Goal: Use online tool/utility: Utilize a website feature to perform a specific function

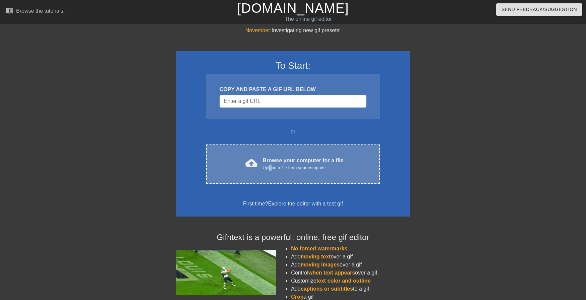
click at [270, 165] on div "Upload a file from your computer" at bounding box center [303, 168] width 81 height 7
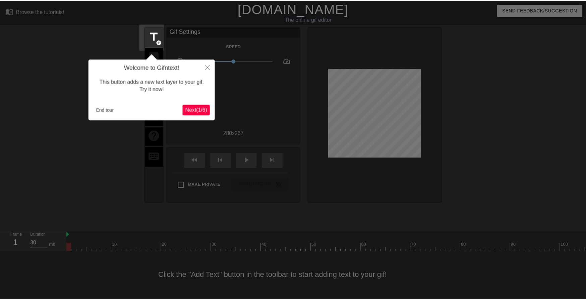
scroll to position [4, 0]
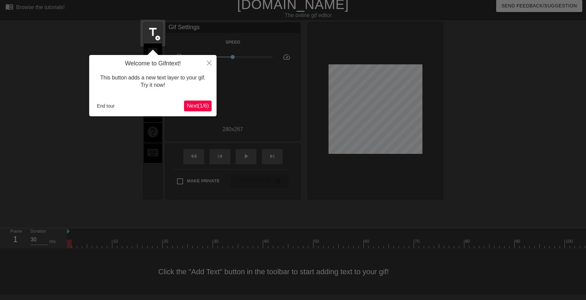
click at [342, 283] on div at bounding box center [293, 148] width 586 height 304
click at [209, 63] on icon "Close" at bounding box center [209, 63] width 5 height 5
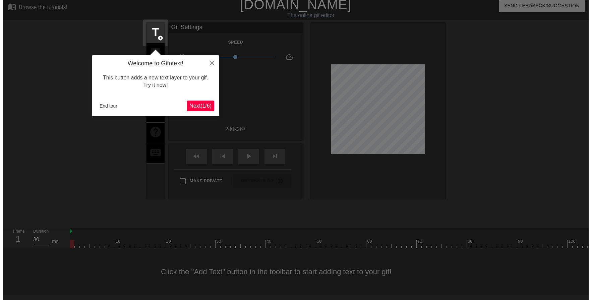
scroll to position [0, 0]
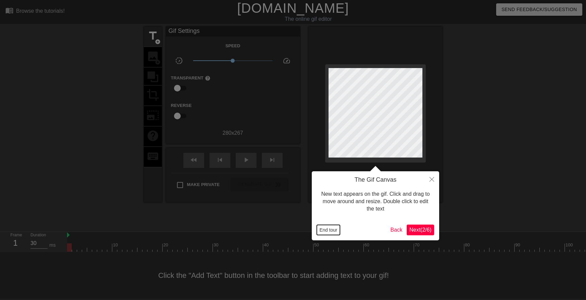
click at [332, 231] on button "End tour" at bounding box center [328, 230] width 23 height 10
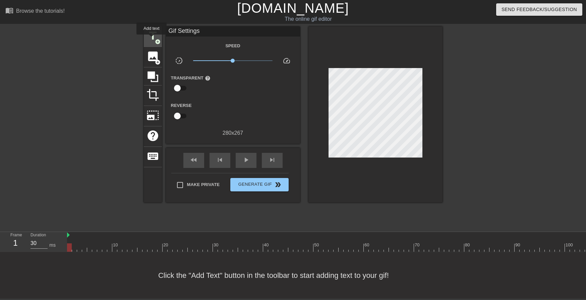
click at [152, 39] on span "title" at bounding box center [153, 36] width 13 height 13
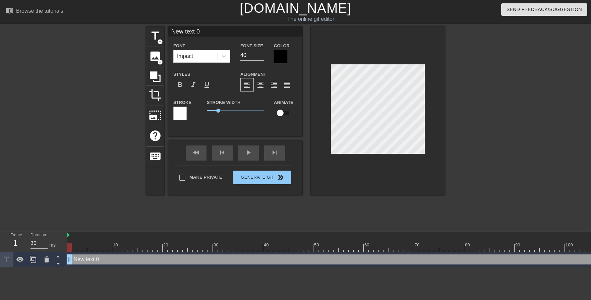
scroll to position [1, 1]
type input "s"
type textarea "s"
type input "sk"
type textarea "sk"
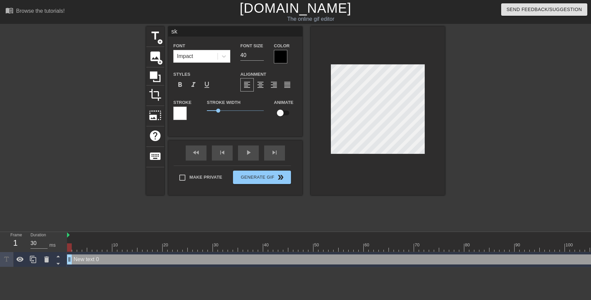
type input "ska"
type textarea "ska"
type input "skad"
type textarea "skad"
type input "skad"
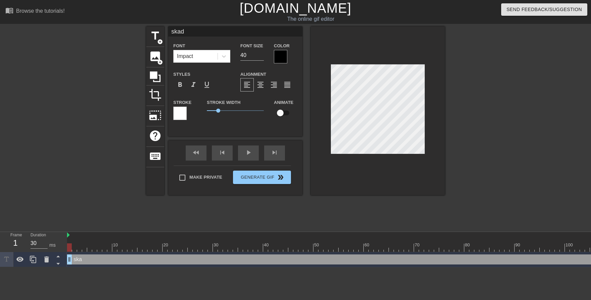
type textarea "skad"
type input "skad a"
type textarea "skad a"
type input "skad af"
type textarea "skad af"
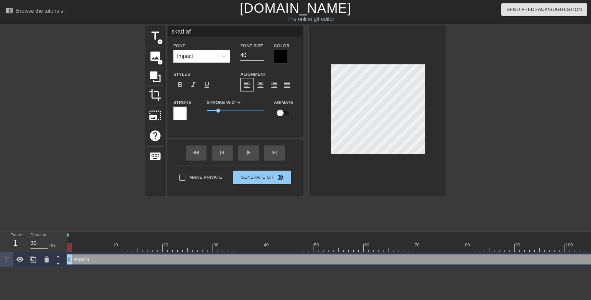
type input "skad aft"
type textarea "skad aft"
type input "skad afte"
type textarea "skad afte"
type input "skad after"
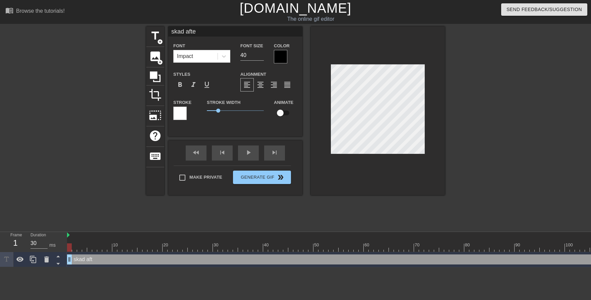
type textarea "skad after"
type input "skad after"
type textarea "skad after"
type input "skad after m"
type textarea "skad after m"
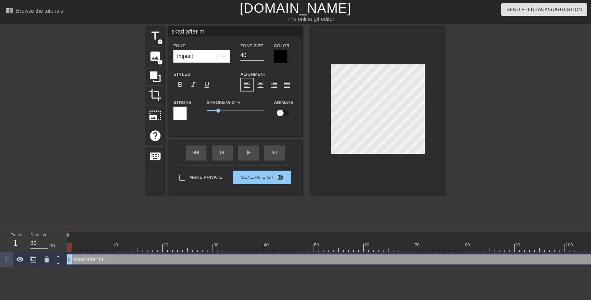
type input "skad after ma"
type textarea "skad after ma"
type input "skad after mak"
type textarea "skad after mak"
type input "skad after [PERSON_NAME]"
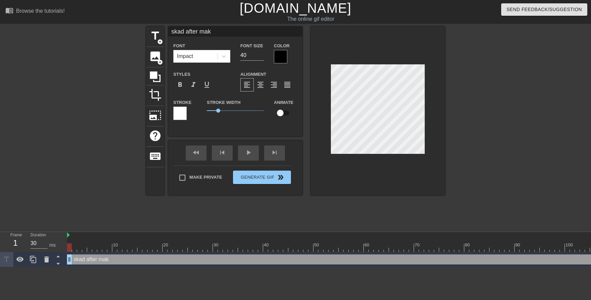
type textarea "skad after [PERSON_NAME]"
type input "skad after makin"
type textarea "skad after makin"
type input "skad after making"
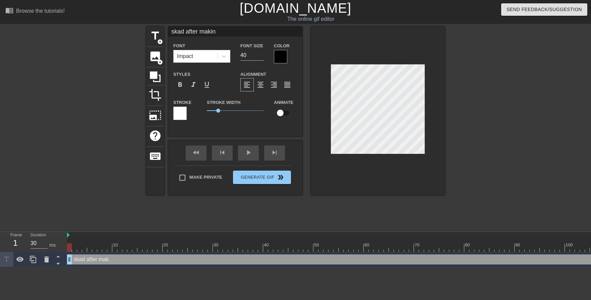
type textarea "skad after making"
click at [445, 138] on div "title add_circle image add_circle crop photo_size_select_large help keyboard sk…" at bounding box center [295, 126] width 591 height 201
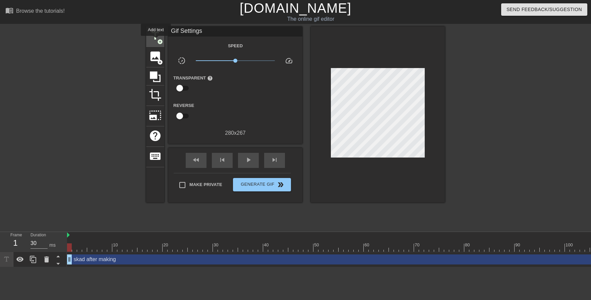
click at [155, 37] on span "title" at bounding box center [155, 36] width 13 height 13
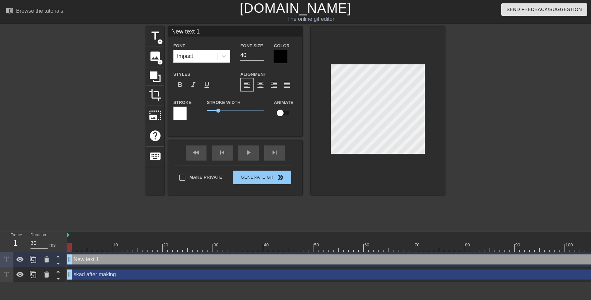
type input "e"
type textarea "e"
type input "eb"
type textarea "eb"
type input "ebo"
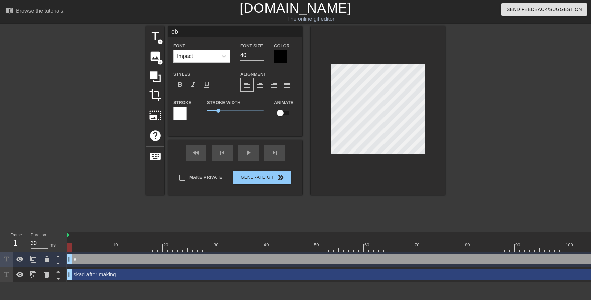
type textarea "ebo"
type input "eboy"
type textarea "eboy"
type input "eboy"
type textarea "eboy"
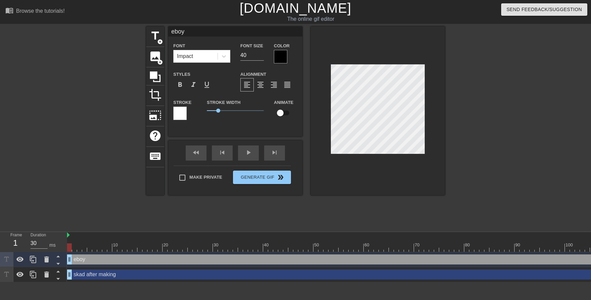
type input "eboy o"
type textarea "eboy o"
type input "eboy on"
type textarea "eboy on"
type input "eboy ony"
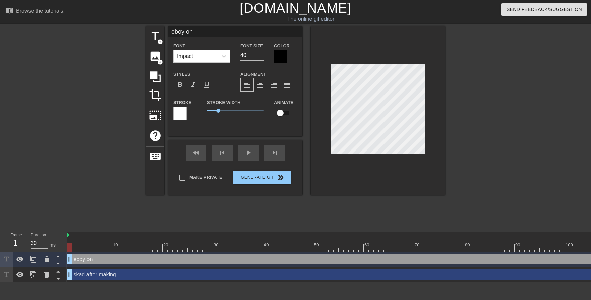
type textarea "eboy ony"
type input "eboy onyl"
type textarea "eboy onyl"
type input "eboy onylf"
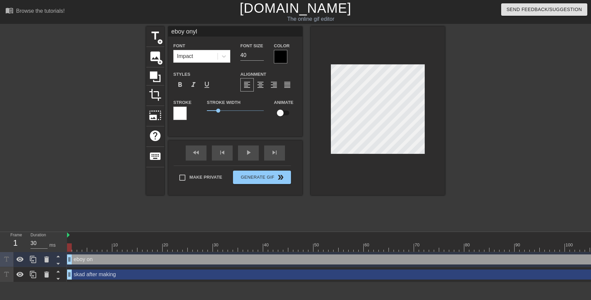
type textarea "eboy onylf"
type input "eboy onylfa"
type textarea "eboy onylfa"
type input "eboy onylfan"
type textarea "eboy onylfan"
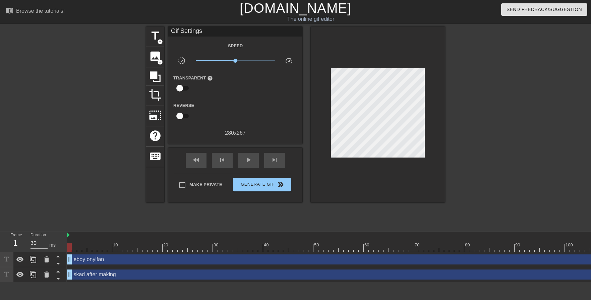
click at [396, 196] on div "title add_circle image add_circle crop photo_size_select_large help keyboard Gi…" at bounding box center [295, 126] width 299 height 201
click at [271, 184] on span "Generate Gif double_arrow" at bounding box center [262, 185] width 53 height 8
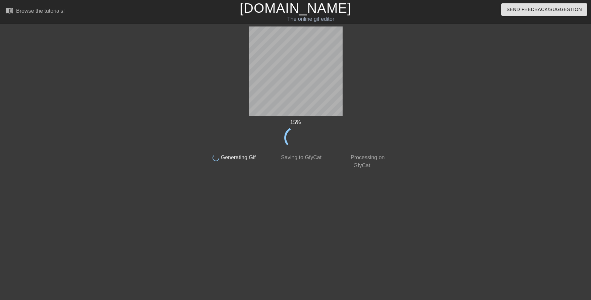
click at [551, 176] on div "15 % done Generating Gif done Saving to GfyCat done Processing on GfyCat title …" at bounding box center [295, 126] width 591 height 201
click at [222, 231] on html "menu_book Browse the tutorials! [DOMAIN_NAME] The online gif editor Send Feedba…" at bounding box center [295, 115] width 591 height 231
click at [251, 231] on html "menu_book Browse the tutorials! [DOMAIN_NAME] The online gif editor Send Feedba…" at bounding box center [295, 115] width 591 height 231
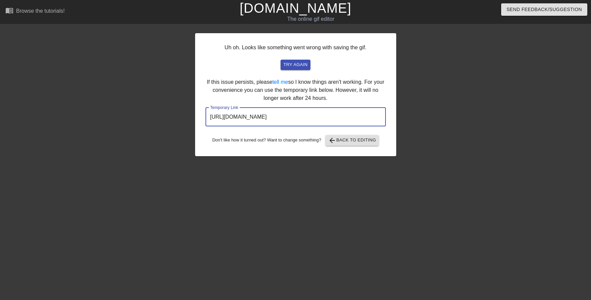
drag, startPoint x: 364, startPoint y: 121, endPoint x: 134, endPoint y: 113, distance: 229.5
click at [134, 113] on div "Uh oh. Looks like something went wrong with saving the gif. try again If this i…" at bounding box center [295, 126] width 591 height 201
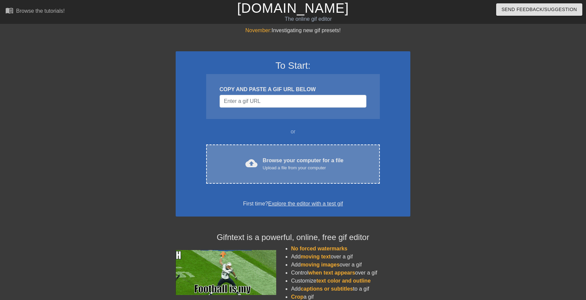
click at [270, 165] on div "Upload a file from your computer" at bounding box center [303, 168] width 81 height 7
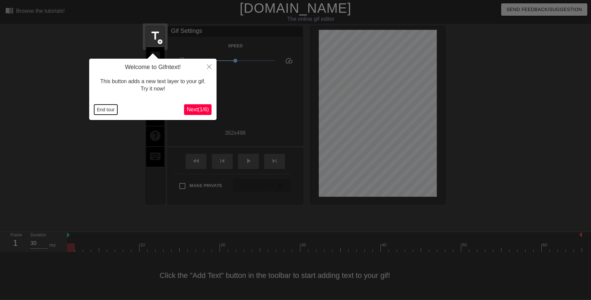
click at [103, 111] on button "End tour" at bounding box center [105, 110] width 23 height 10
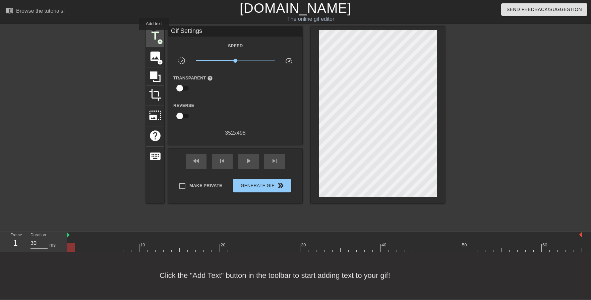
click at [154, 35] on span "title" at bounding box center [155, 36] width 13 height 13
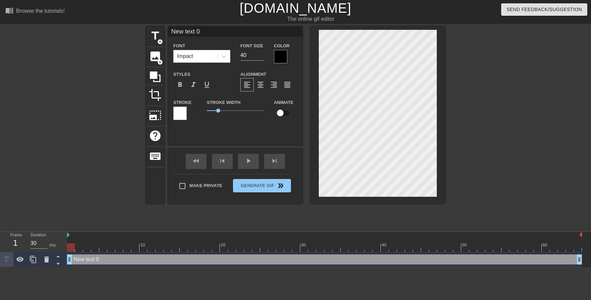
scroll to position [1, 1]
type input "m"
type textarea "m"
type input "ma"
type textarea "ma"
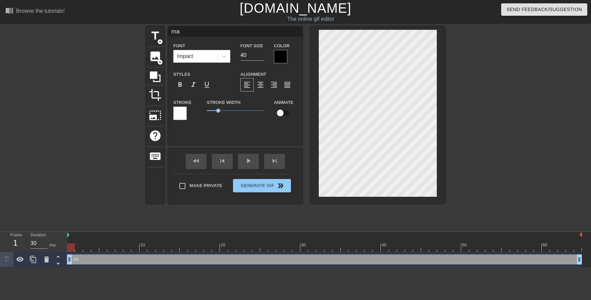
type input "mak"
type textarea "mak"
type input "maki"
type textarea "maki"
type input "makin"
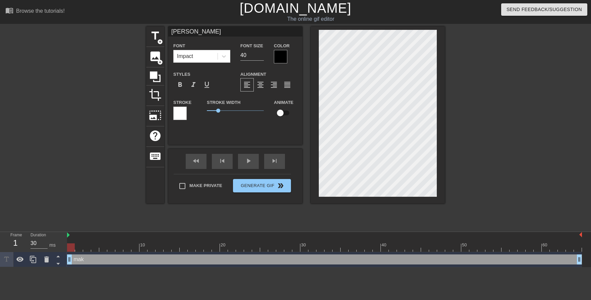
type textarea "makin"
type input "makinu"
type textarea "makinu"
type input "makinu"
type textarea "makinu"
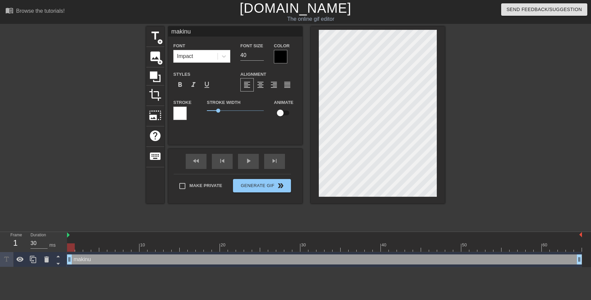
type input "makinu l"
type textarea "makinu l"
type input "makinu la"
type textarea "makinu la"
type input "makinu lau"
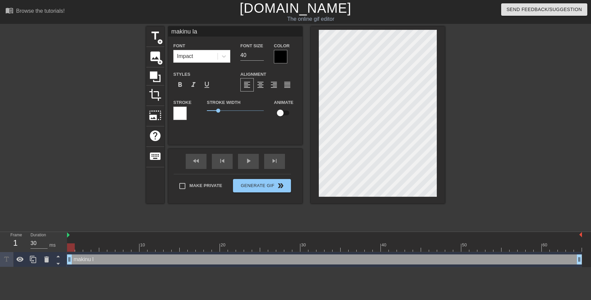
type textarea "makinu lau"
type input "makinu laug"
type textarea "makinu laug"
type input "makinu laugh"
type textarea "makinu laugh"
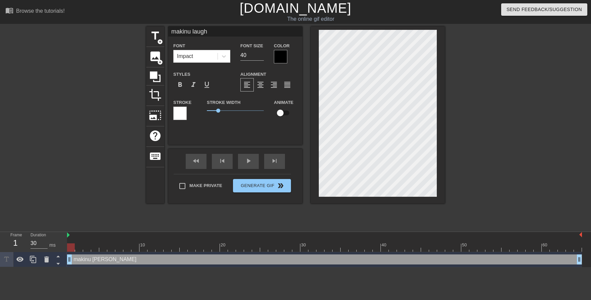
type input "makinu laughi"
type textarea "makinu laughi"
type input "makinu laughin"
type textarea "makinu laughin"
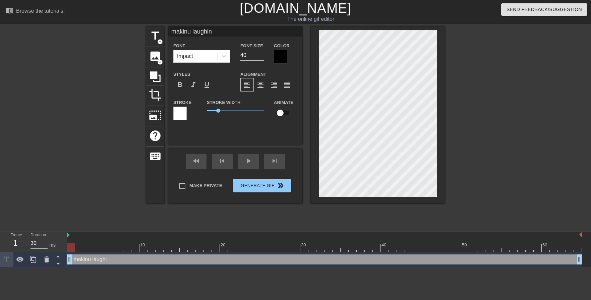
type input "makinu laughing"
type textarea "makinu laughing"
type input "makinu laughing"
type textarea "makinu laughing"
type input "makinu laughing t"
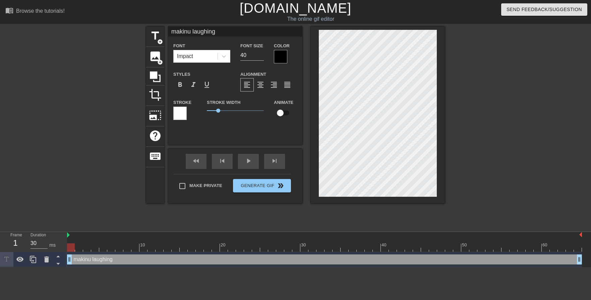
type textarea "makinu laughing t"
type input "makinu laughing to"
type textarea "makinu laughing to"
type input "makinu laughing to"
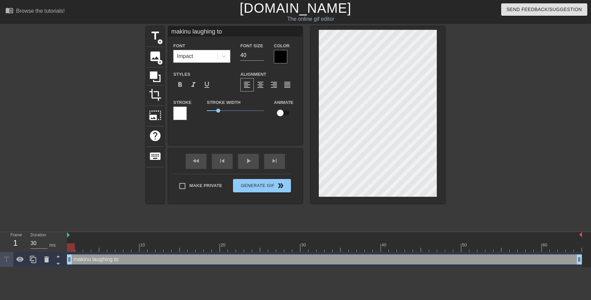
type textarea "makinu laughing to"
type input "makinu laughing toh"
type textarea "makinu laughing to h"
type input "makinu laughing tohi"
type textarea "makinu laughing to hi"
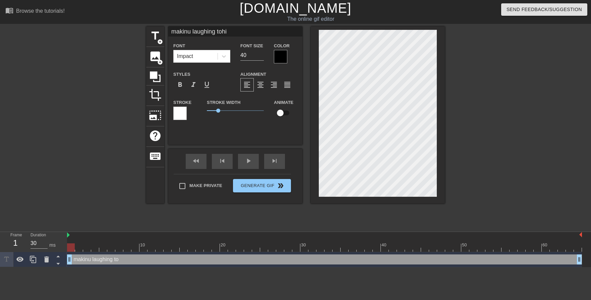
type input "makinu laughing tohim"
type textarea "makinu laughing to him"
type input "makinu laughing tohims"
type textarea "makinu laughing to hims"
type input "makinu laughing tohimse"
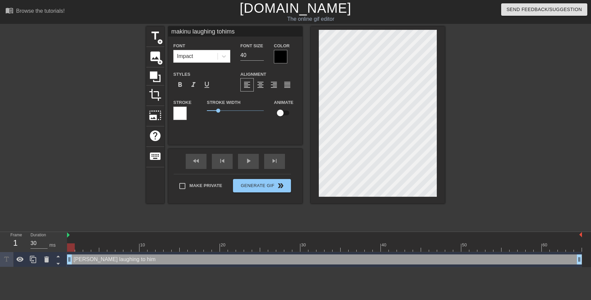
type textarea "makinu laughing to himse"
type input "makinu laughing tohimsel"
type textarea "makinu laughing to himsel"
type input "makinu laughing tohimself"
type textarea "makinu laughing to himself"
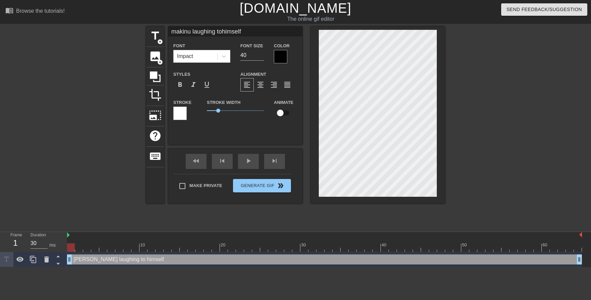
type input "makinu laughing tohimself"
type textarea "makinu laughing to himself"
type input "makinu laughing tohimself t"
type textarea "makinu laughing to himself t"
type input "makinu laughing tohimself th"
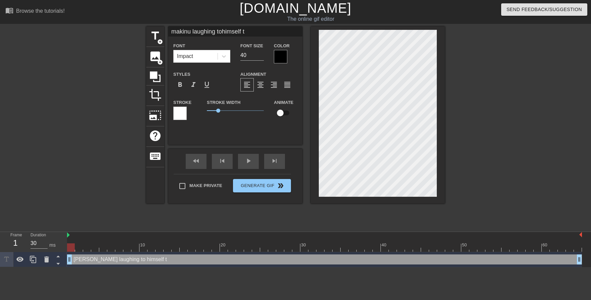
type textarea "makinu laughing to himself th"
type input "makinu laughing tohimself thi"
type textarea "makinu laughing to himself thi"
type input "makinu laughing tohimself thin"
type textarea "makinu laughing to himself thin"
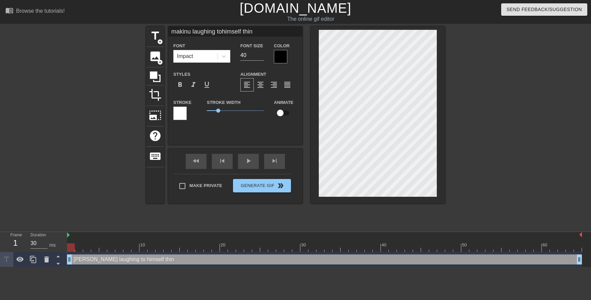
type input "makinu laughing tohimself think"
type textarea "makinu laughing to himself think"
type input "makinu laughing tohimself thinki"
type textarea "makinu laughing to himself thinki"
type input "makinu laughing tohimself thinkin"
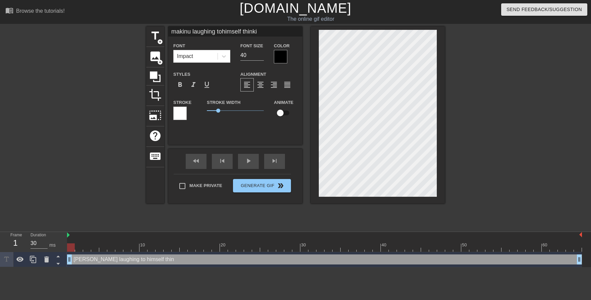
type textarea "makinu laughing to himself thinkin"
type input "makinu laughing tohimself thinking"
type textarea "makinu laughing to himself thinking"
type input "makinu laughing tohimself thinking"
type textarea "makinu laughing to himself thinking"
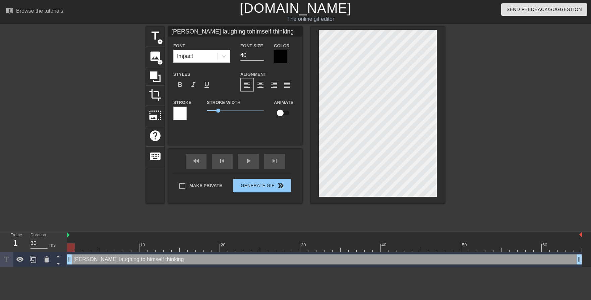
type input "makinu laughing tohimself thinking"
type textarea "makinu laughing to himself thinking"
type input "makinu laughing tohimself thinkin"
type textarea "makinu laughing to himself thinkin"
type input "makinu laughing tohimself thinki"
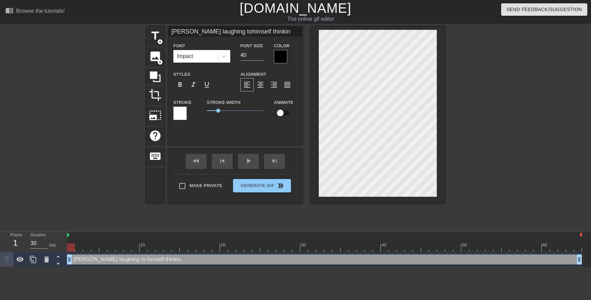
type textarea "makinu laughing to himself thinki"
type input "makinu laughing tohimself think"
type textarea "makinu laughing to himself think"
type input "makinu laughing tohimself thin"
type textarea "makinu laughing to himself thin"
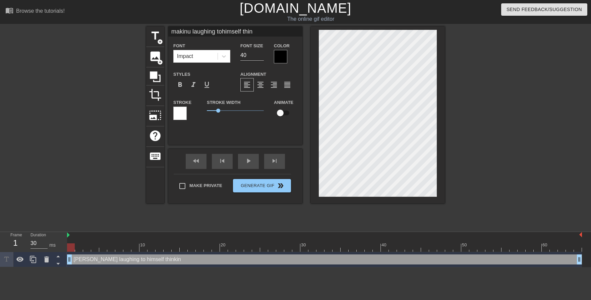
type input "makinu laughing tohimself thi"
type textarea "makinu laughing to himself thi"
type input "makinu laughing tohimself th"
type textarea "makinu laughing to himself th"
type input "makinu laughing tohimself t"
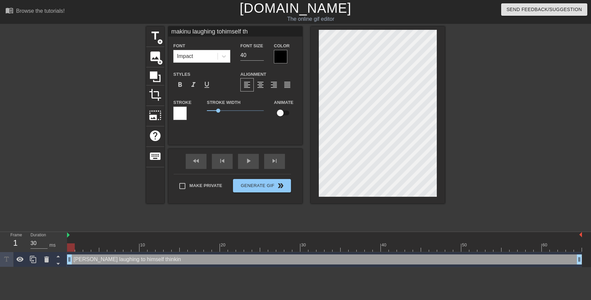
type textarea "makinu laughing to himself t"
type input "makinu laughing tohimself"
type textarea "makinu laughing to himself"
type input "makinu laughing tohimself"
type textarea "makinu laughing to himself"
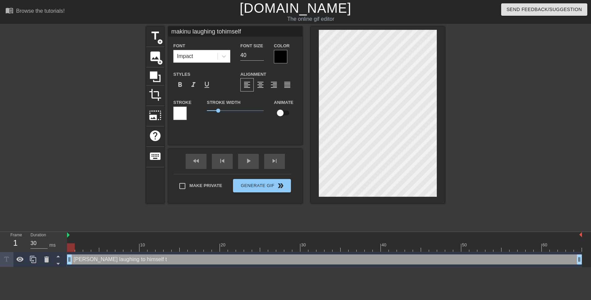
type input "makinu laughing tohimsel"
type textarea "makinu laughing to himsel"
type input "makinu laughing tohimse"
type textarea "makinu laughing to himse"
type input "makinu laughing tohims"
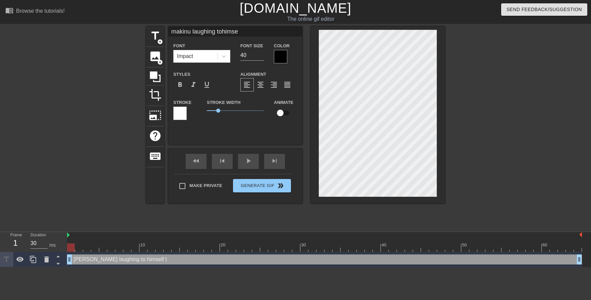
type textarea "makinu laughing to hims"
type input "makinu laughing tohim"
type textarea "makinu laughing to him"
type input "makinu laughing tohi"
type textarea "makinu laughing to hi"
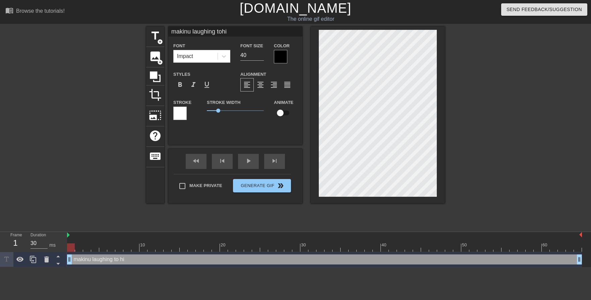
type input "makinu laughing toh"
type textarea "makinu laughing to h"
type input "makinu laughing to"
type textarea "makinu laughing to"
type input "makinu laughing t"
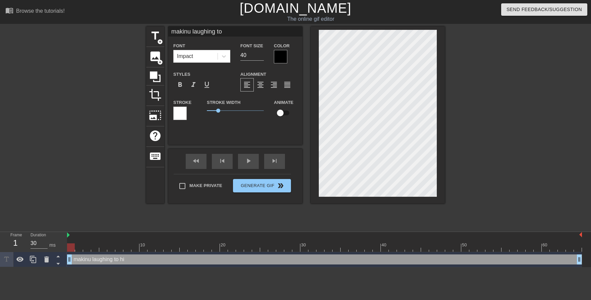
type textarea "makinu laughing t"
type input "makinu laughing"
type textarea "makinu laughing"
type input "makinu laughing"
type textarea "makinu laughing"
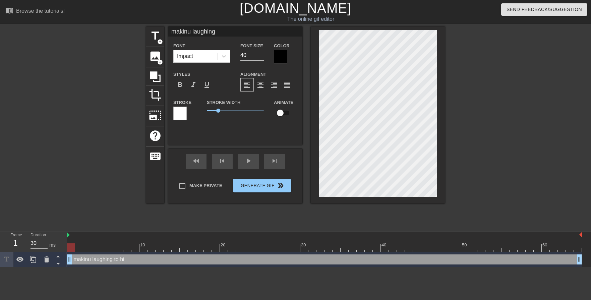
type input "makinu laughin"
type textarea "makinu laughin"
type input "makinu laughi"
type textarea "makinu laughi"
type input "makinu laugh"
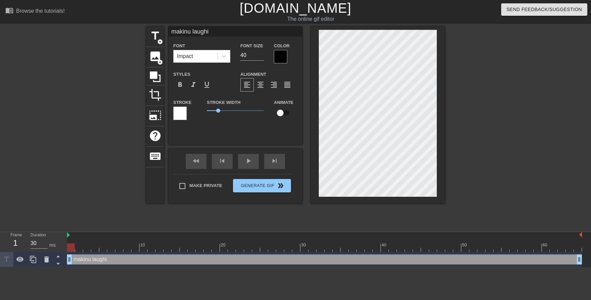
type textarea "makinu laugh"
type input "makinu laug"
type textarea "makinu laug"
type input "makinu lau"
type textarea "makinu lau"
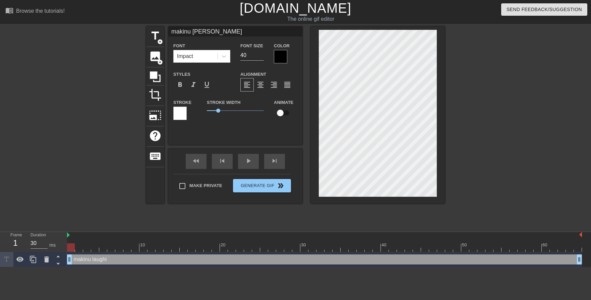
type input "makinu la"
type textarea "makinu l"
type input "makinu"
type textarea "makinu"
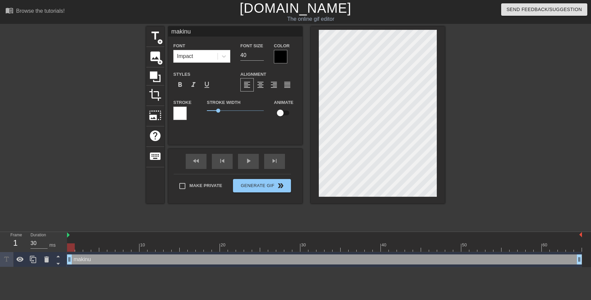
type input "makinu b"
type textarea "makinu b"
type input "makinu be"
type textarea "makinu be"
type input "makinu beh"
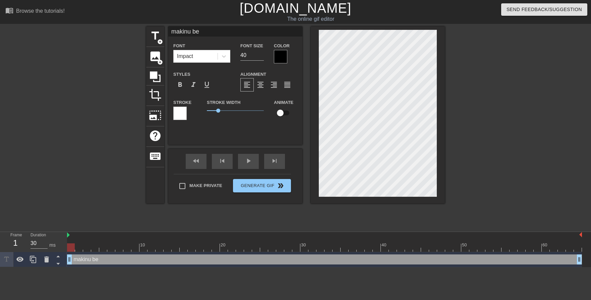
type textarea "makinu beh"
type input "makinu behi"
type textarea "makinu behi"
type input "makinu behin"
type textarea "makinu behin"
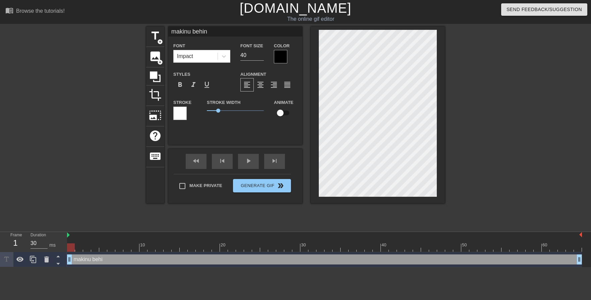
type input "makinu behind"
type textarea "makinu behind"
type input "makinu behind"
type textarea "makinu behind"
type input "makinu behind h"
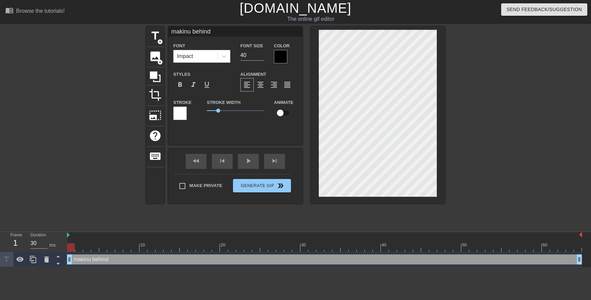
type textarea "makinu behind h"
type input "makinu behind hi"
type textarea "makinu behind hi"
type input "makinu behind his"
type textarea "makinu behind his"
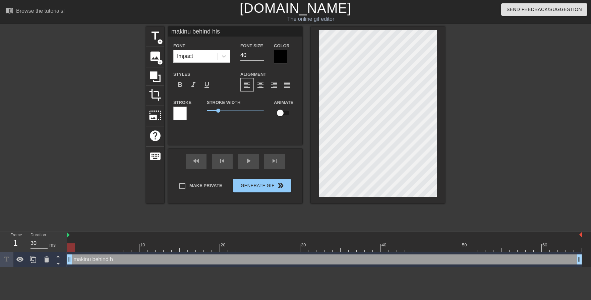
type input "makinu behind his"
type textarea "makinu behind his"
type input "makinu behind his s"
type textarea "makinu behind his s"
type input "makinu behind his sc"
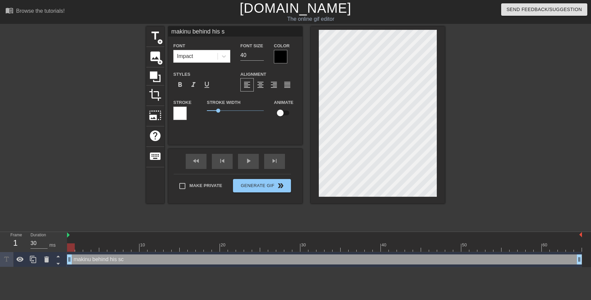
type textarea "makinu behind his sc"
type input "makinu behind his s"
type textarea "makinu behind his s"
type input "makinu behind his"
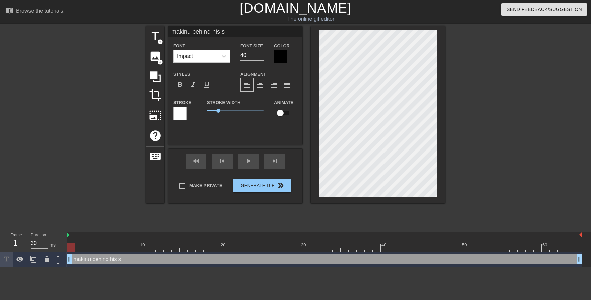
type textarea "makinu behind his"
type input "makinu behind his"
type textarea "makinu behind his"
type input "makinu behind hi"
type textarea "makinu behind hi"
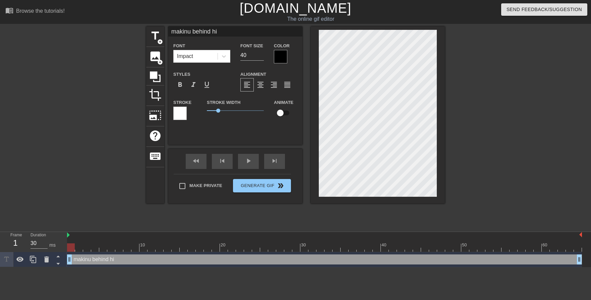
type input "makinu behind h"
type textarea "makinu behind h"
type input "makinu behind"
type textarea "makinu behind"
type input "makinu behind"
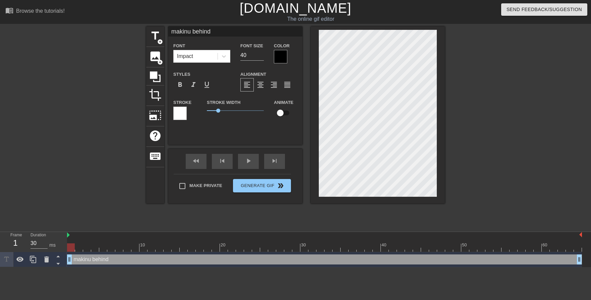
type textarea "makinu behind"
type input "makinu behin"
type textarea "makinu behin"
type input "makinu behi"
type textarea "makinu behi"
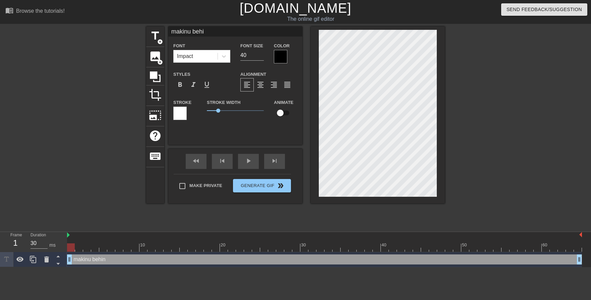
type input "makinu beh"
type textarea "makinu beh"
type input "makinu be"
type textarea "makinu be"
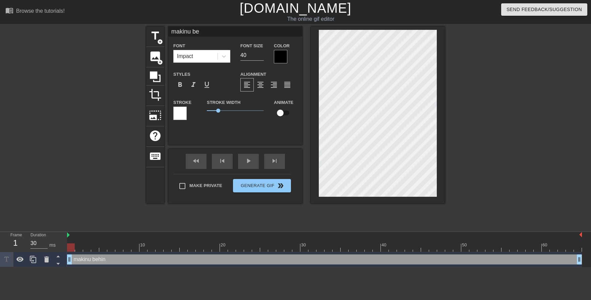
type input "makinu b"
type textarea "makinu b"
type input "makinu"
type textarea "makinu"
type input "makinu a"
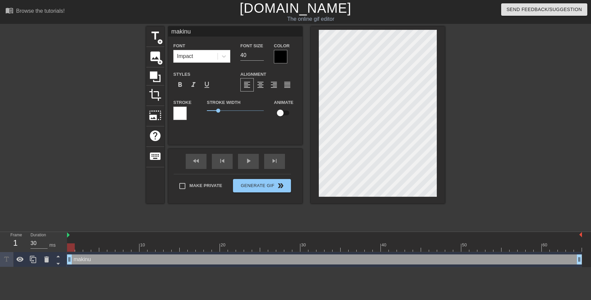
type textarea "makinu a"
type input "makinu af"
type textarea "makinu af"
type input "makinu aft"
type textarea "makinu aft"
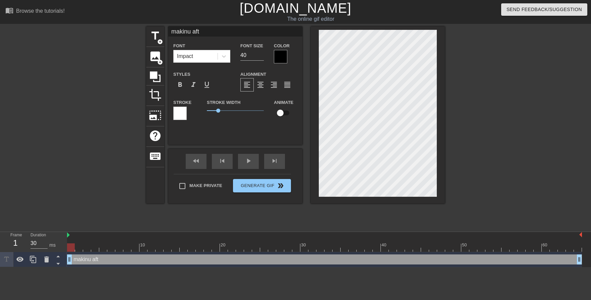
type input "makinu afte"
type textarea "makinu afte"
type input "makinu after"
type textarea "makinu after"
type input "makinu after"
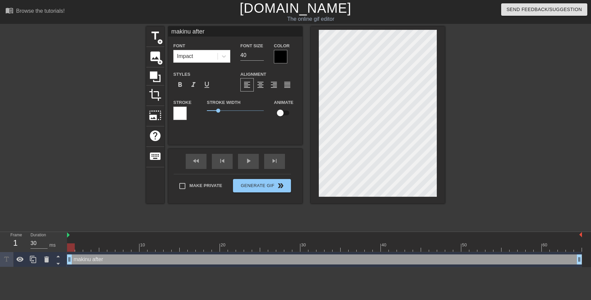
type textarea "makinu after"
type input "makinu after c"
type textarea "makinu after c"
type input "makinu after cl"
type textarea "makinu after cl"
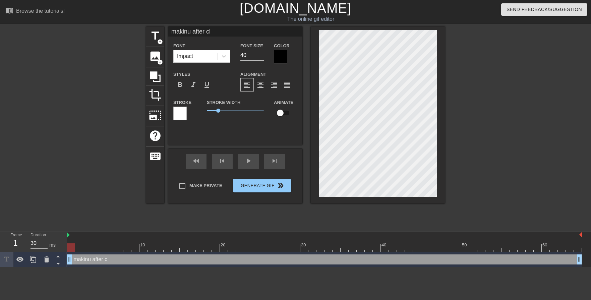
type input "makinu after cla"
type textarea "makinu after cla"
type input "makinu after clai"
type textarea "makinu after clai"
type input "makinu after claim"
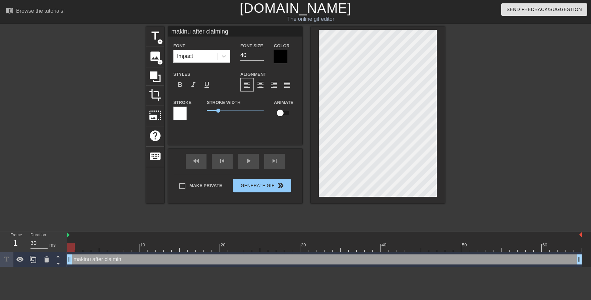
scroll to position [1, 3]
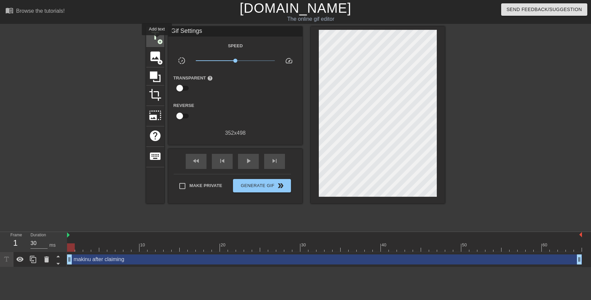
click at [154, 37] on span "title" at bounding box center [155, 36] width 13 height 13
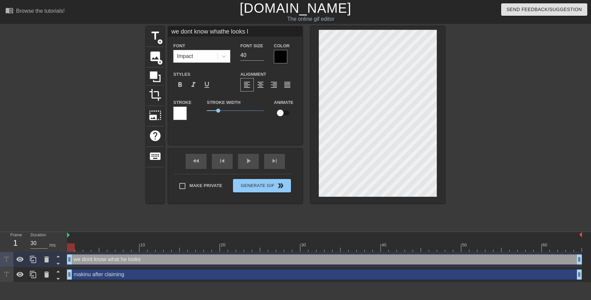
scroll to position [1, 2]
click at [261, 88] on span "format_align_center" at bounding box center [261, 85] width 8 height 8
click at [492, 156] on div at bounding box center [503, 126] width 101 height 201
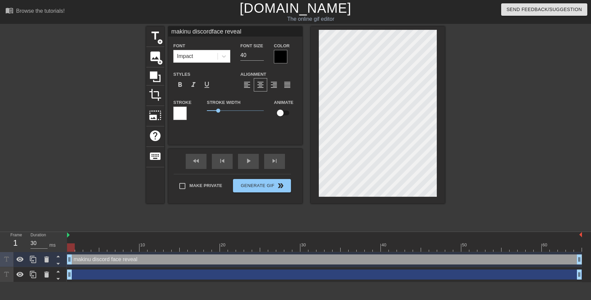
click at [467, 180] on div at bounding box center [503, 126] width 101 height 201
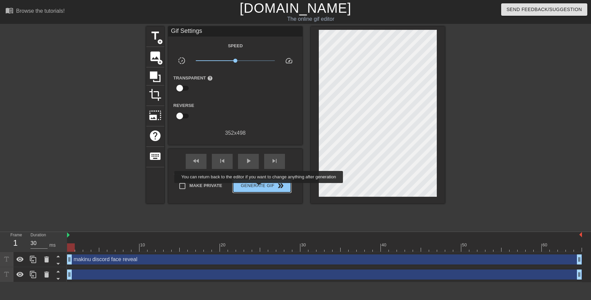
click at [260, 187] on span "Generate Gif double_arrow" at bounding box center [262, 186] width 53 height 8
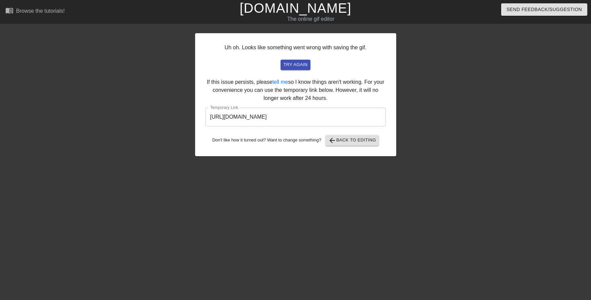
click at [206, 231] on html "menu_book Browse the tutorials! Gifntext.com The online gif editor Send Feedbac…" at bounding box center [295, 115] width 591 height 231
drag, startPoint x: 367, startPoint y: 116, endPoint x: 128, endPoint y: 109, distance: 239.2
click at [133, 111] on div "Uh oh. Looks like something went wrong with saving the gif. try again If this i…" at bounding box center [295, 126] width 591 height 201
